Goal: Information Seeking & Learning: Learn about a topic

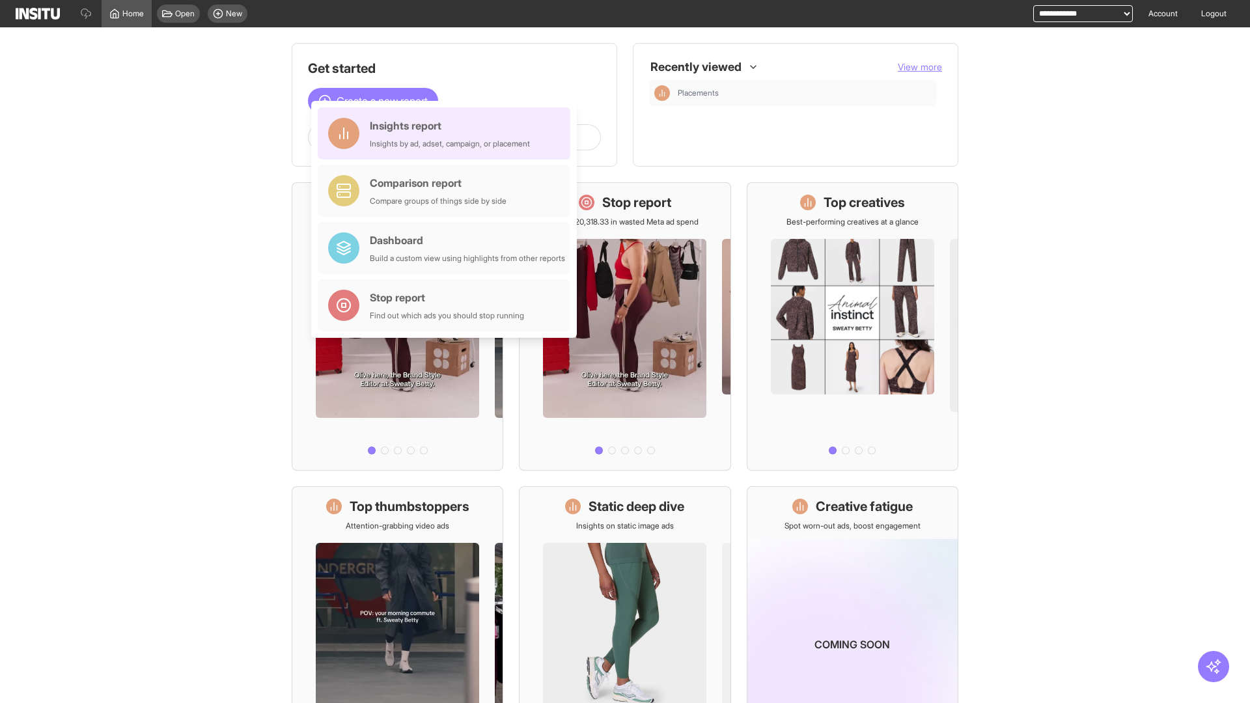
click at [447, 134] on div "Insights report Insights by ad, adset, campaign, or placement" at bounding box center [450, 133] width 160 height 31
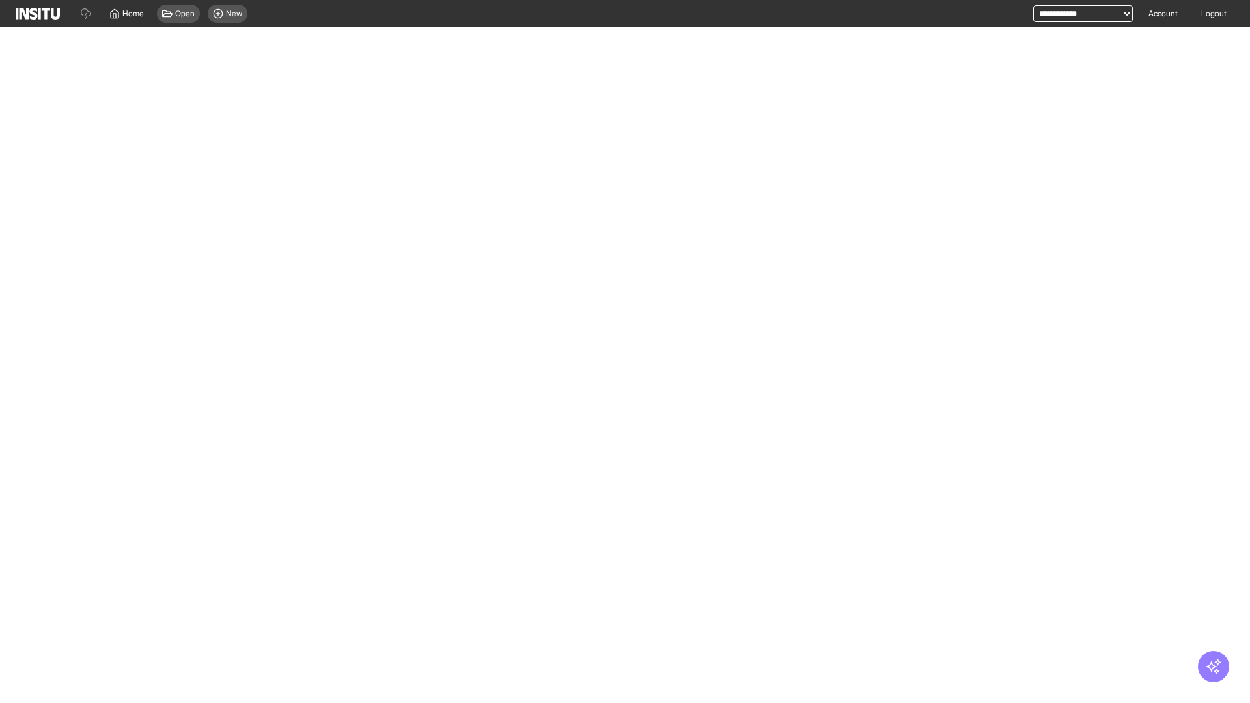
select select "**"
